Goal: Contribute content: Contribute content

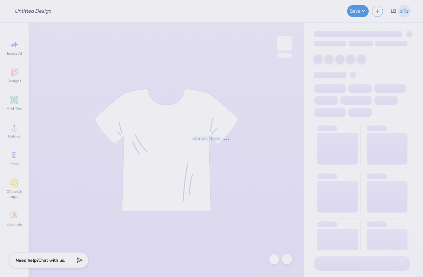
type input "Grand Prix Mixer"
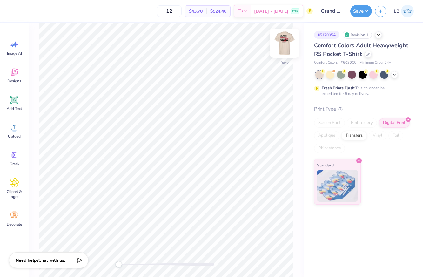
click at [281, 47] on img at bounding box center [284, 42] width 25 height 25
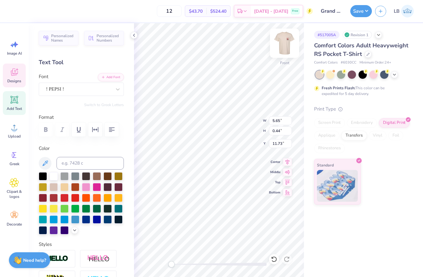
scroll to position [0, 0]
type textarea "ADPi x Alpha Sig"
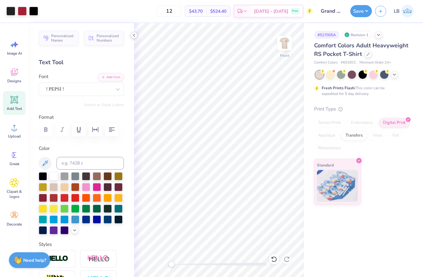
click at [132, 34] on icon at bounding box center [133, 35] width 5 height 5
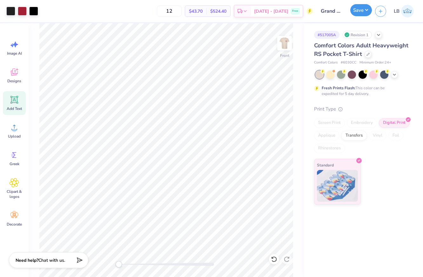
click at [358, 12] on button "Save" at bounding box center [361, 10] width 22 height 12
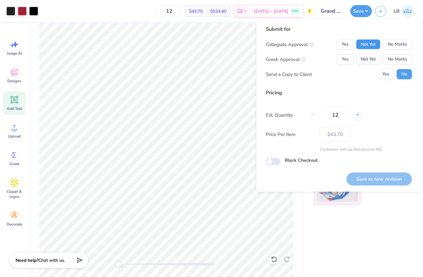
click at [370, 47] on button "Not Yet" at bounding box center [368, 44] width 24 height 10
click at [370, 61] on button "Not Yet" at bounding box center [368, 59] width 24 height 10
click at [373, 178] on button "Save as new revision" at bounding box center [378, 178] width 65 height 13
type input "$43.70"
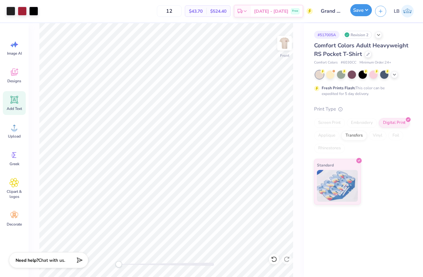
click at [358, 16] on button "Save" at bounding box center [361, 10] width 22 height 12
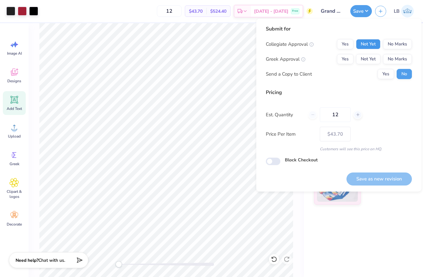
click at [366, 45] on button "Not Yet" at bounding box center [368, 44] width 24 height 10
click at [367, 64] on button "Not Yet" at bounding box center [368, 59] width 24 height 10
click at [367, 175] on button "Save as new revision" at bounding box center [378, 178] width 65 height 13
type input "$43.70"
